Goal: Information Seeking & Learning: Learn about a topic

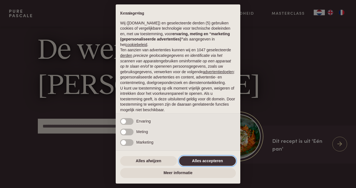
click at [201, 159] on button "Alles accepteren" at bounding box center [207, 161] width 57 height 10
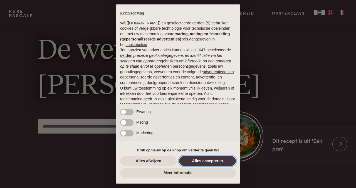
scroll to position [35, 0]
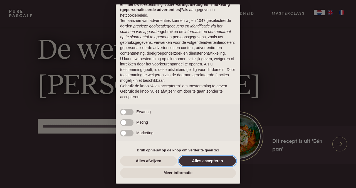
click at [200, 161] on button "Alles accepteren" at bounding box center [207, 161] width 57 height 10
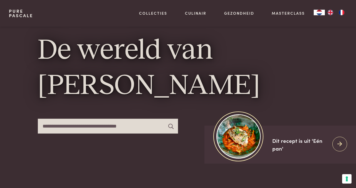
click at [48, 128] on input "text" at bounding box center [108, 126] width 140 height 15
type input "*****"
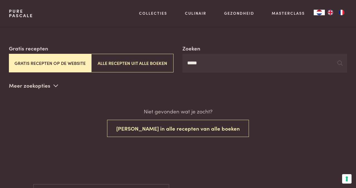
scroll to position [98, 0]
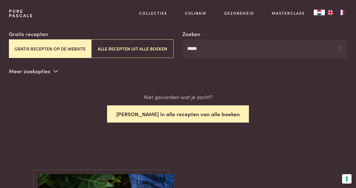
click at [185, 112] on button "[PERSON_NAME] in alle recepten van alle boeken" at bounding box center [178, 115] width 142 height 18
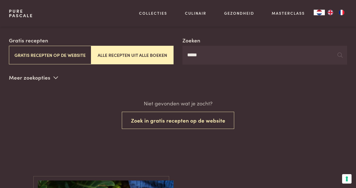
scroll to position [91, 0]
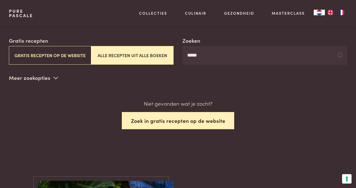
click at [181, 121] on button "Zoek in gratis recepten op de website" at bounding box center [178, 121] width 113 height 18
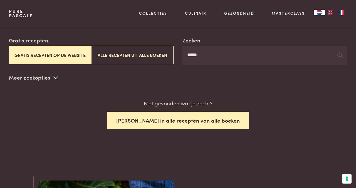
scroll to position [91, 0]
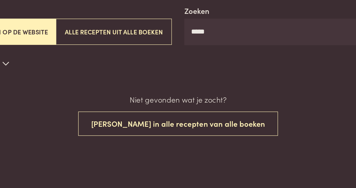
click at [192, 57] on input "*****" at bounding box center [264, 55] width 164 height 19
click at [191, 57] on input "*****" at bounding box center [264, 55] width 164 height 19
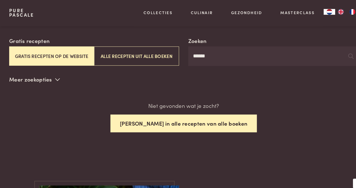
scroll to position [88, 0]
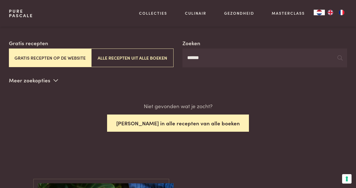
type input "******"
click at [169, 124] on button "[PERSON_NAME] in alle recepten van alle boeken" at bounding box center [178, 124] width 142 height 18
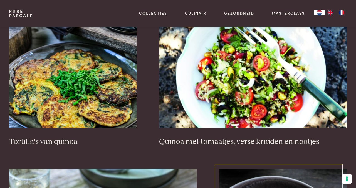
scroll to position [769, 0]
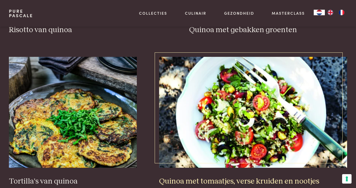
click at [252, 123] on img at bounding box center [253, 112] width 188 height 111
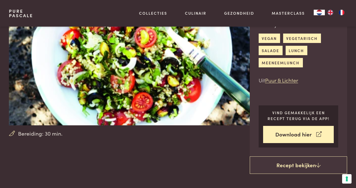
scroll to position [53, 0]
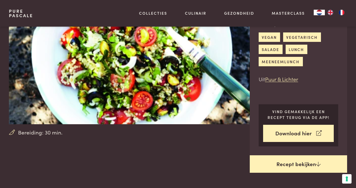
click at [295, 165] on link "Recept bekijken" at bounding box center [298, 165] width 97 height 18
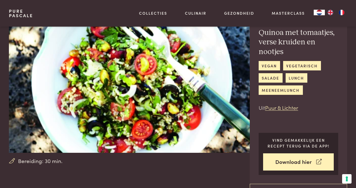
scroll to position [25, 0]
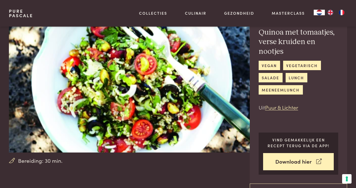
click at [139, 63] on img at bounding box center [134, 77] width 251 height 151
click at [131, 88] on img at bounding box center [134, 77] width 251 height 151
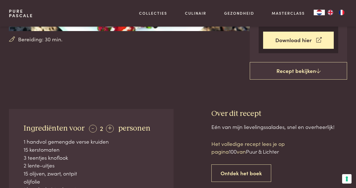
scroll to position [139, 0]
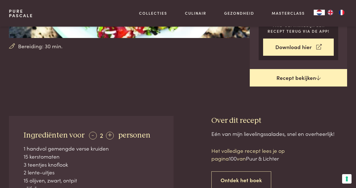
click at [297, 80] on link "Recept bekijken" at bounding box center [298, 78] width 97 height 18
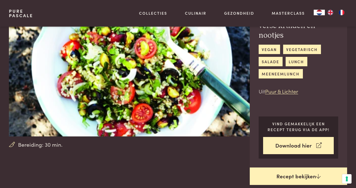
scroll to position [0, 0]
